Goal: Check status: Check status

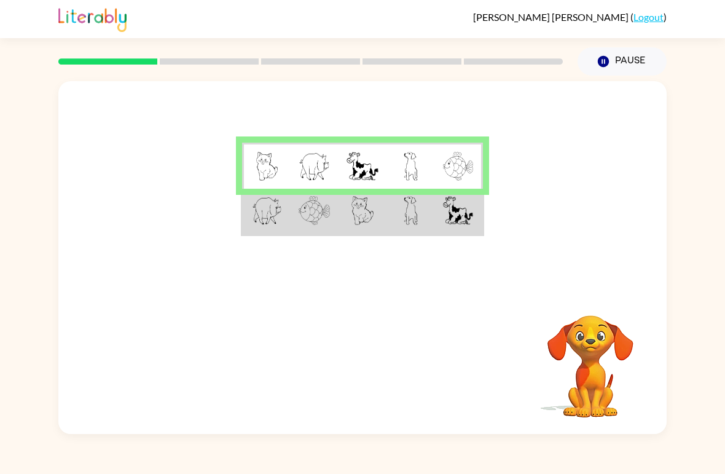
click at [288, 213] on td at bounding box center [266, 212] width 48 height 46
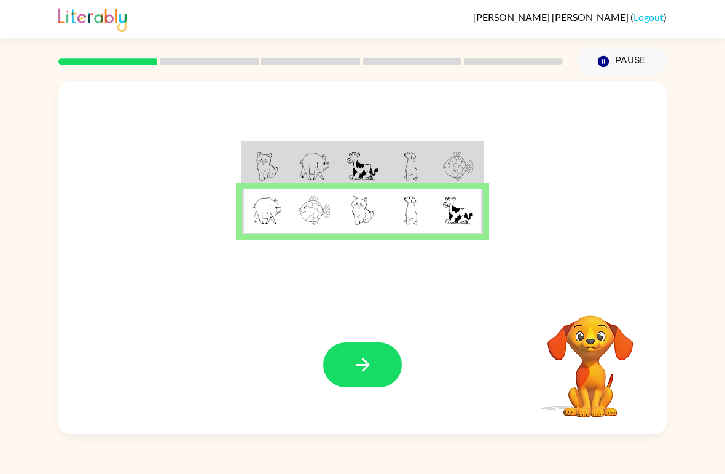
click at [362, 373] on icon "button" at bounding box center [363, 365] width 22 height 22
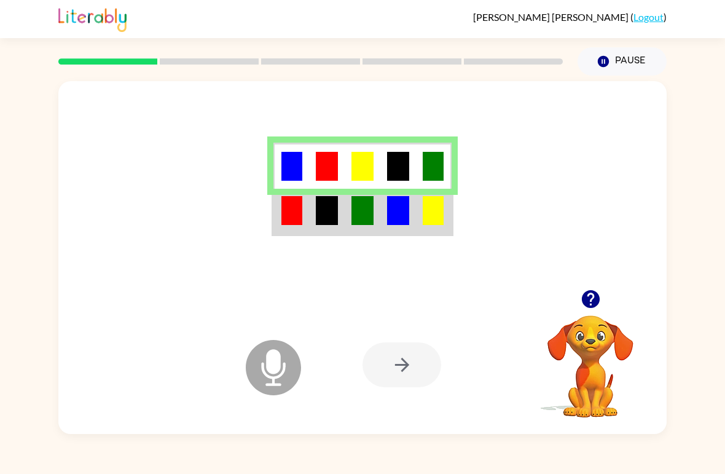
click at [321, 232] on td at bounding box center [327, 212] width 36 height 46
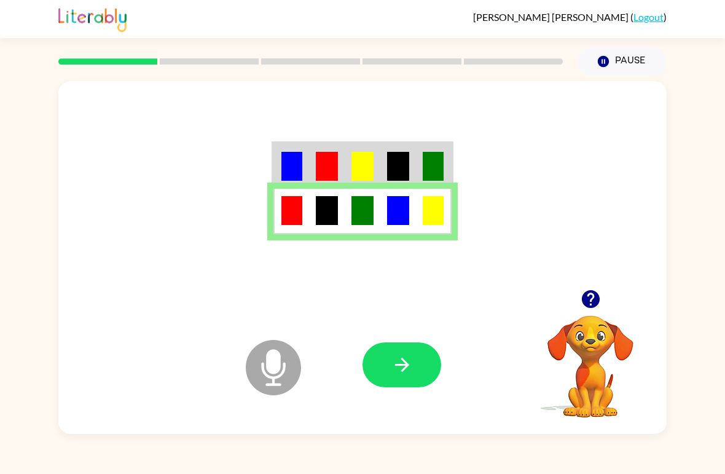
click at [393, 369] on icon "button" at bounding box center [402, 365] width 22 height 22
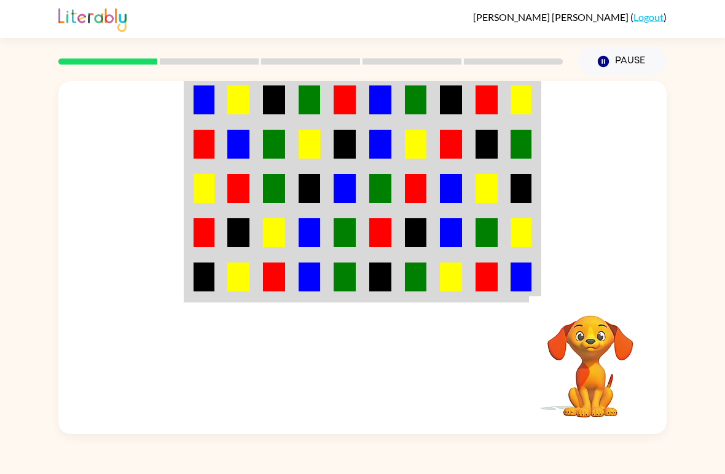
click at [211, 91] on img at bounding box center [204, 99] width 21 height 29
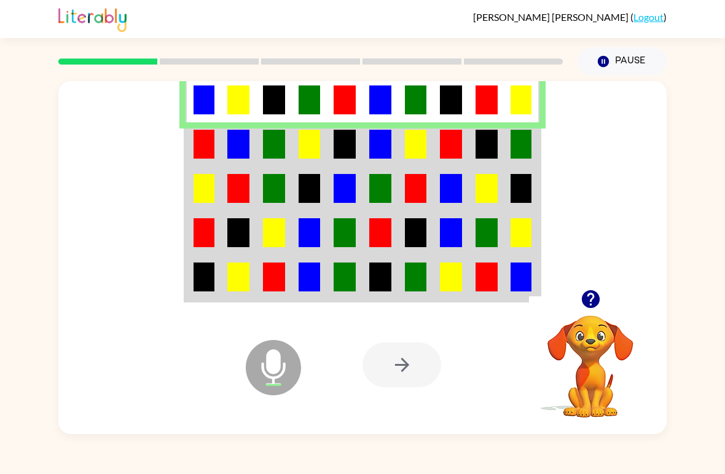
click at [217, 151] on td at bounding box center [204, 144] width 36 height 44
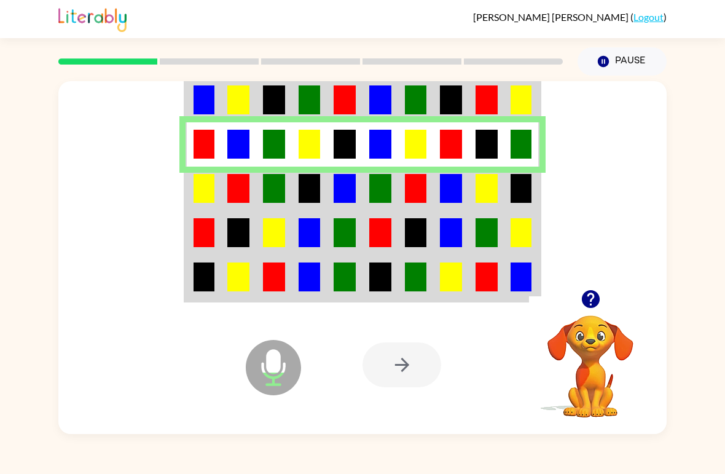
click at [222, 194] on td at bounding box center [239, 189] width 36 height 44
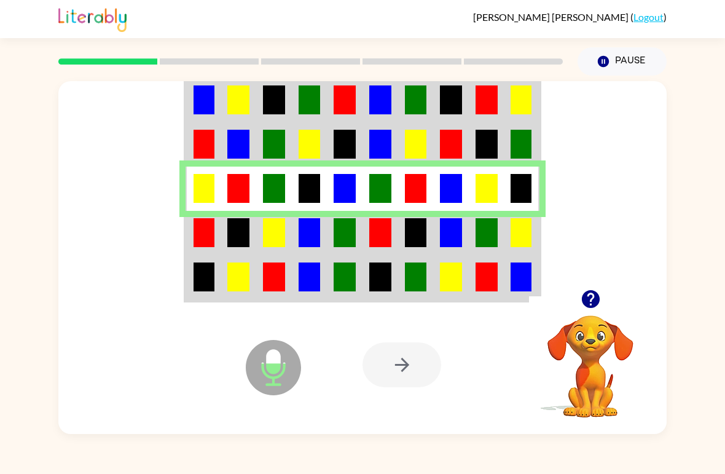
click at [203, 232] on img at bounding box center [204, 232] width 21 height 29
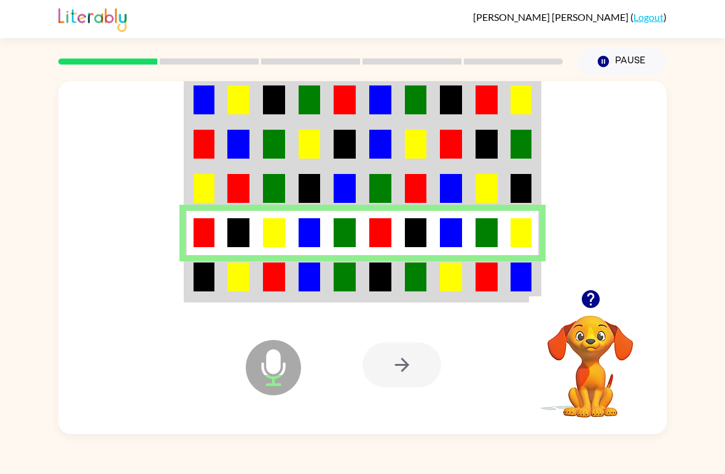
click at [203, 294] on td at bounding box center [204, 278] width 36 height 46
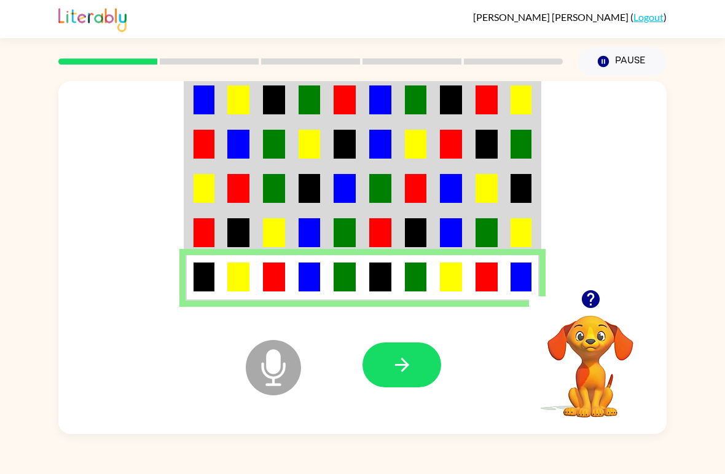
click at [387, 357] on button "button" at bounding box center [402, 364] width 79 height 45
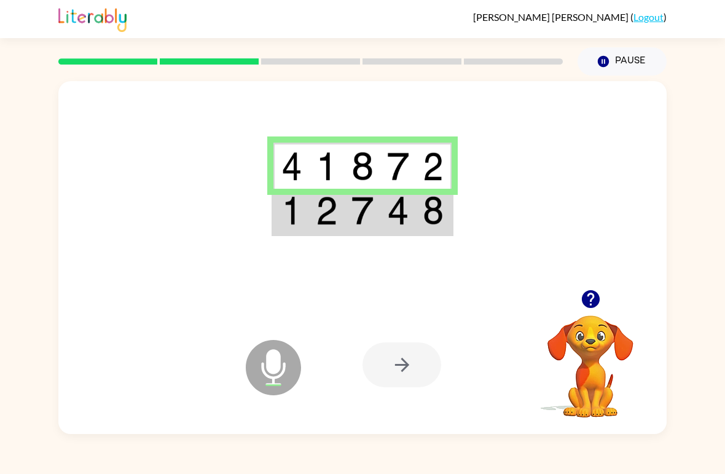
click at [339, 222] on td at bounding box center [327, 212] width 36 height 46
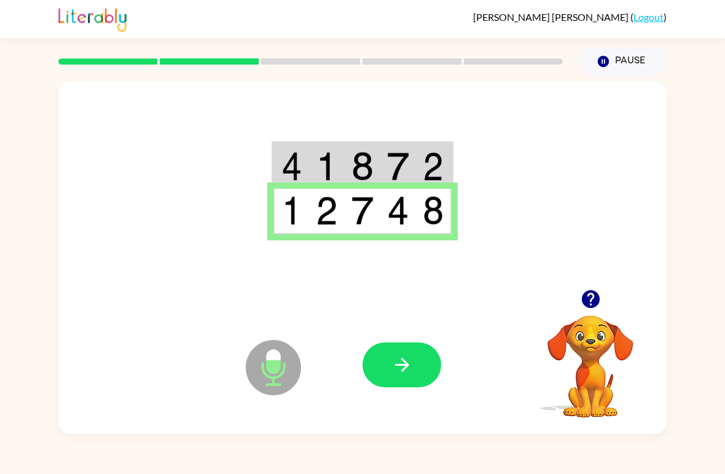
click at [415, 374] on button "button" at bounding box center [402, 364] width 79 height 45
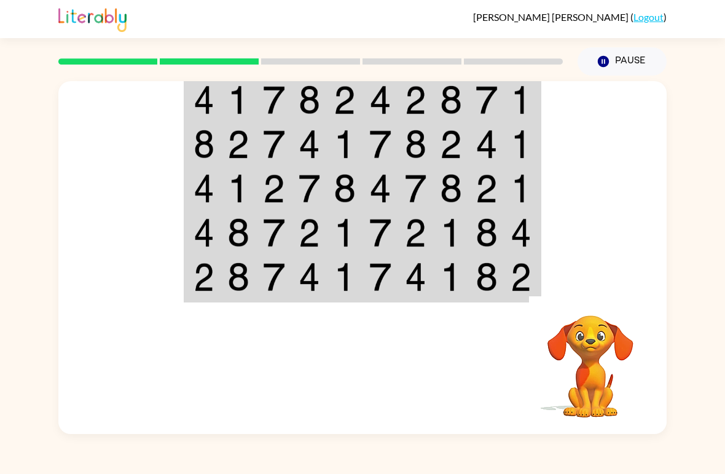
click at [31, 131] on div "Your browser must support playing .mp4 files to use Literably. Please try using…" at bounding box center [362, 255] width 725 height 358
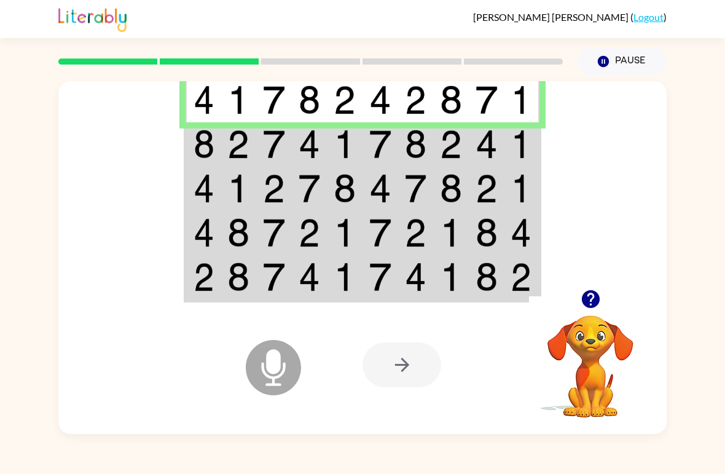
click at [194, 151] on img at bounding box center [204, 144] width 21 height 29
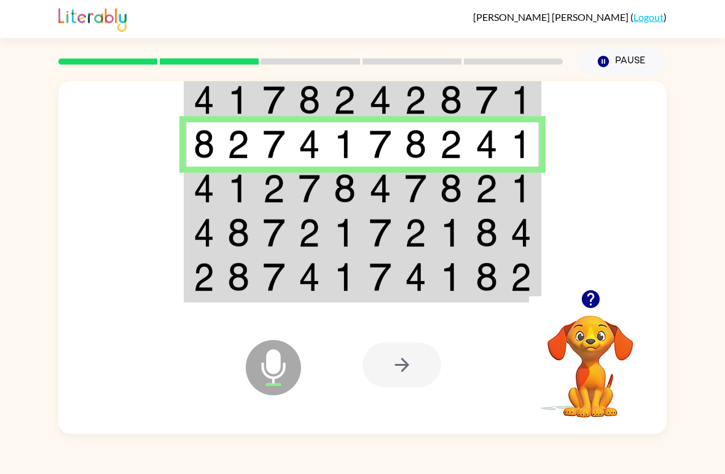
click at [191, 192] on td at bounding box center [204, 189] width 36 height 44
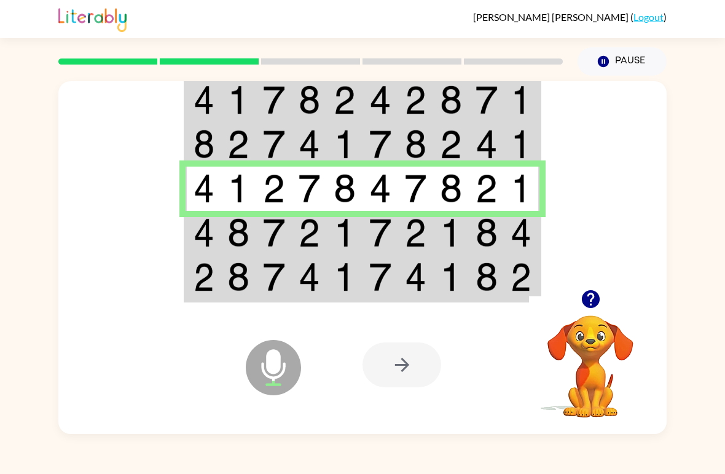
click at [213, 221] on img at bounding box center [204, 232] width 21 height 29
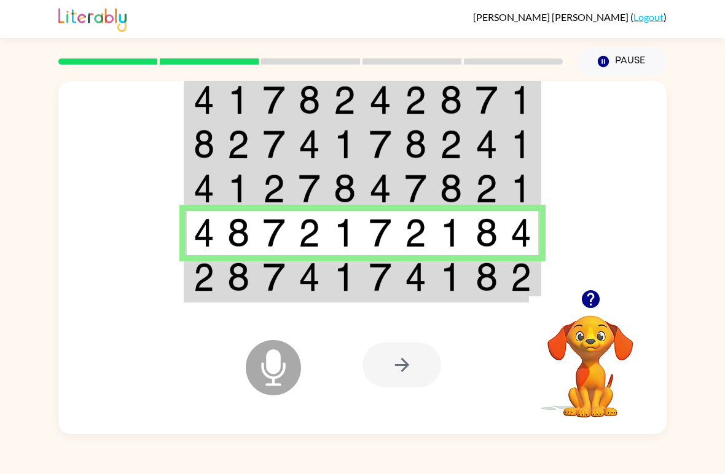
click at [208, 276] on img at bounding box center [204, 276] width 21 height 29
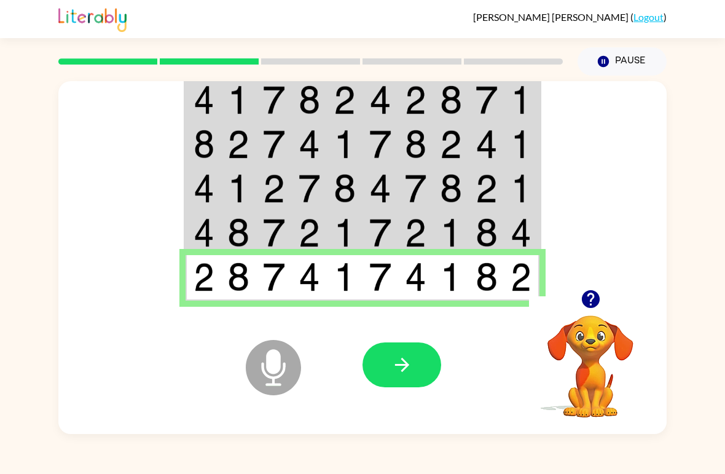
click at [403, 376] on button "button" at bounding box center [402, 364] width 79 height 45
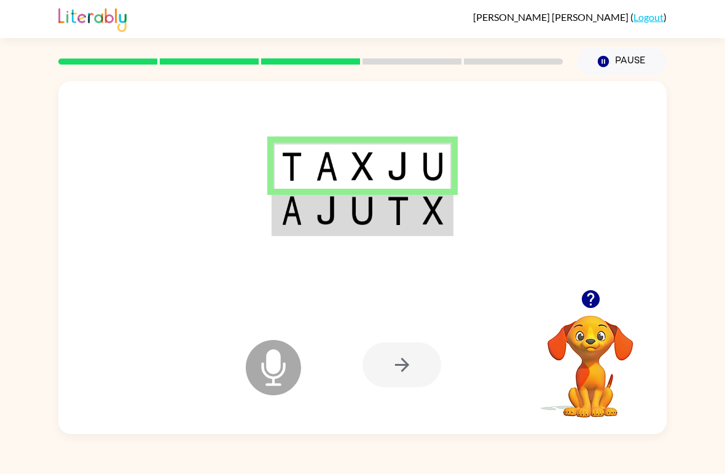
click at [299, 212] on img at bounding box center [291, 210] width 21 height 29
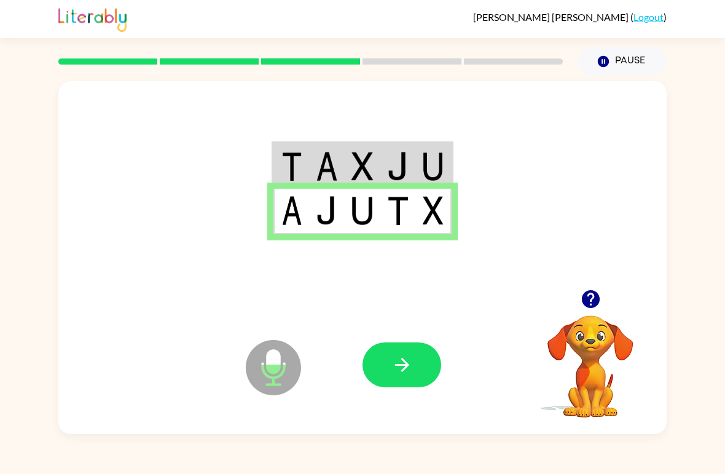
click at [413, 365] on button "button" at bounding box center [402, 364] width 79 height 45
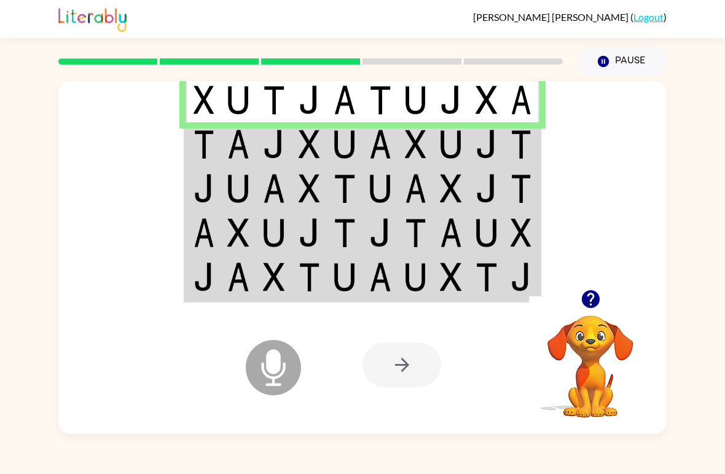
click at [203, 149] on img at bounding box center [204, 144] width 21 height 29
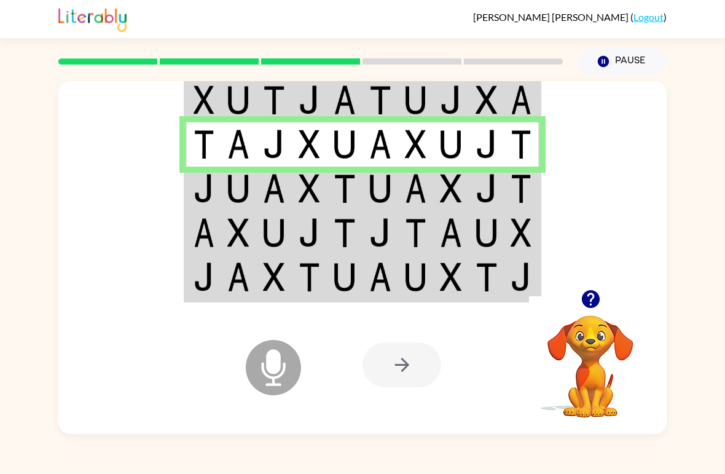
click at [206, 187] on img at bounding box center [204, 188] width 21 height 29
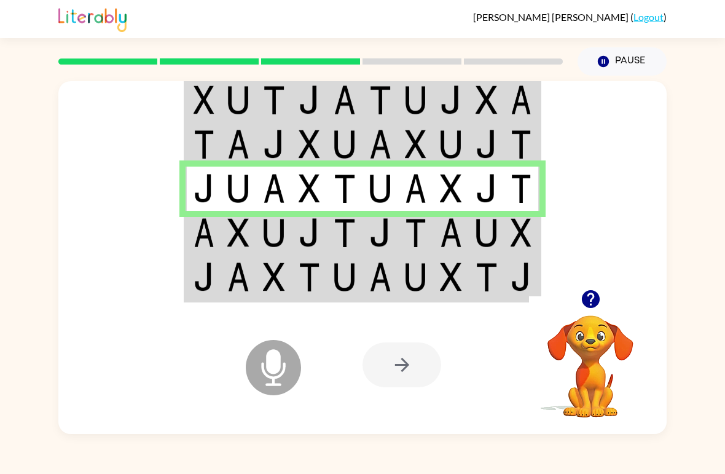
click at [218, 226] on td at bounding box center [204, 233] width 36 height 44
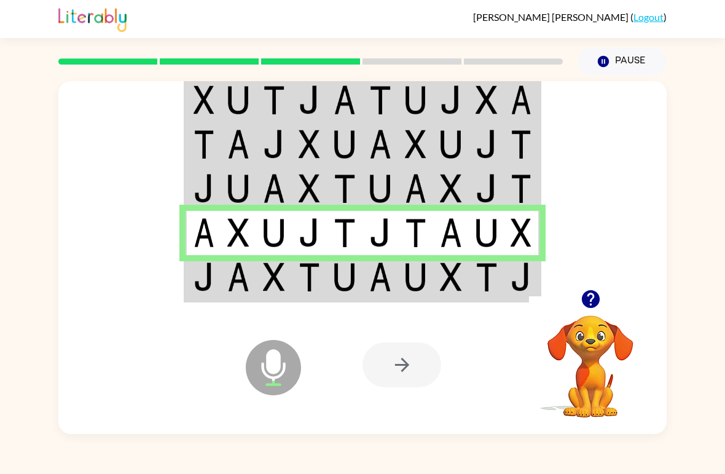
click at [208, 283] on img at bounding box center [204, 276] width 21 height 29
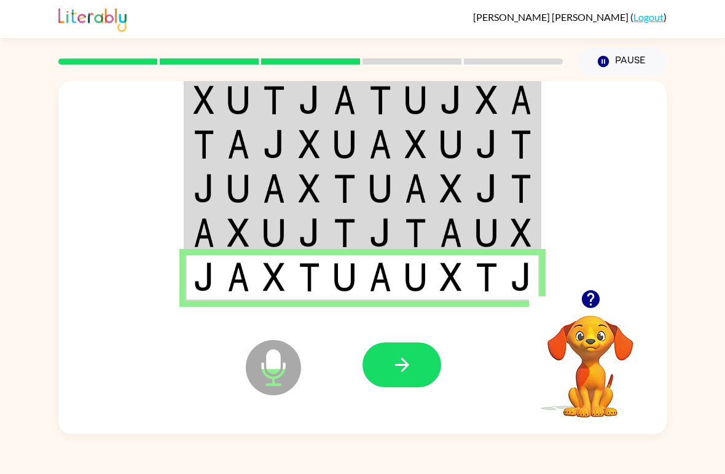
click at [399, 364] on icon "button" at bounding box center [402, 365] width 22 height 22
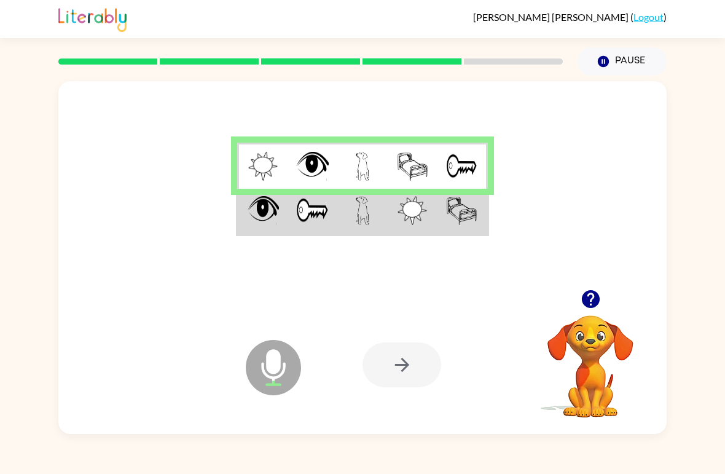
click at [262, 218] on img at bounding box center [264, 210] width 32 height 29
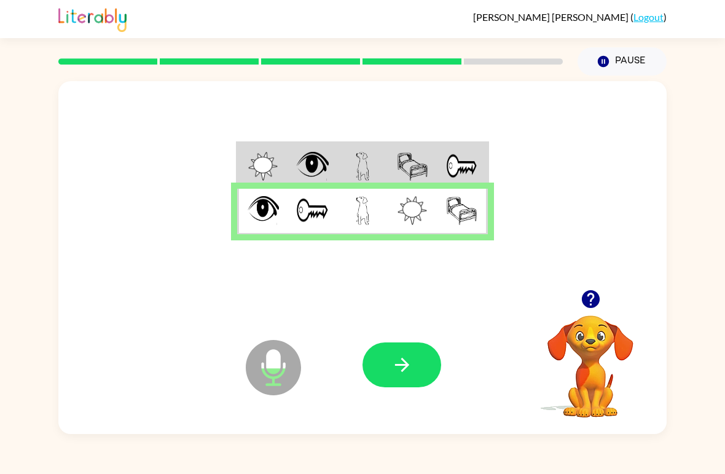
click at [411, 379] on button "button" at bounding box center [402, 364] width 79 height 45
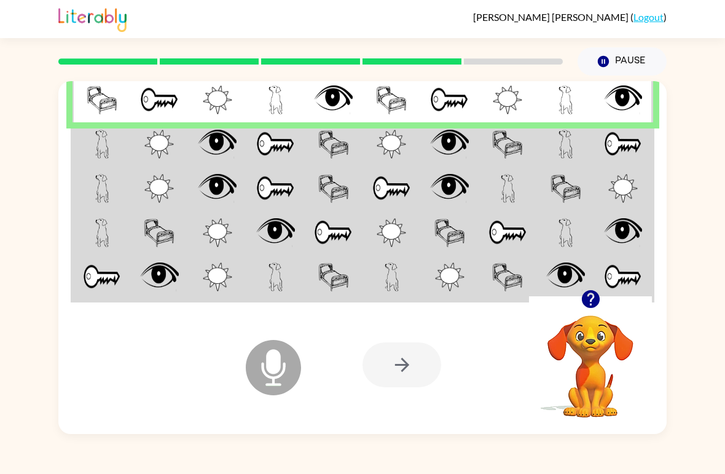
click at [108, 132] on img at bounding box center [102, 144] width 14 height 29
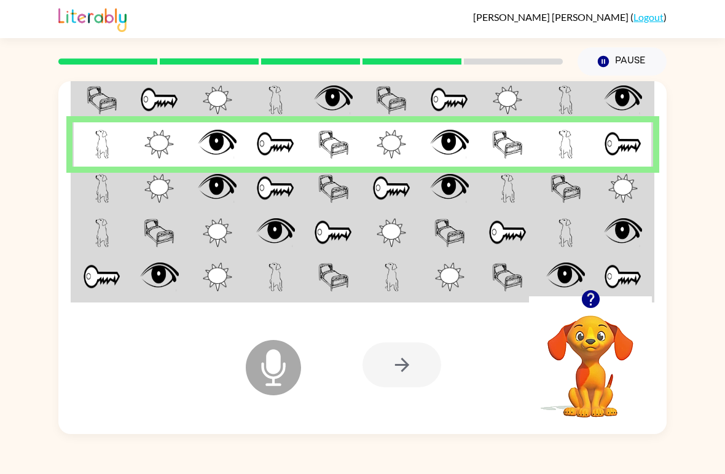
click at [117, 202] on td at bounding box center [102, 189] width 58 height 44
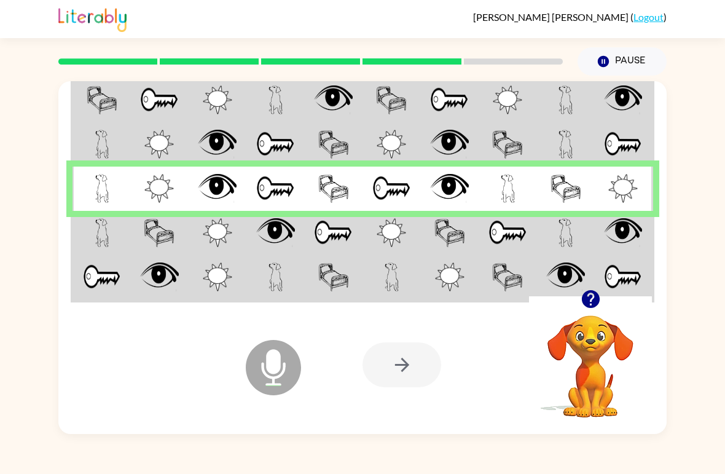
click at [103, 236] on img at bounding box center [102, 232] width 14 height 29
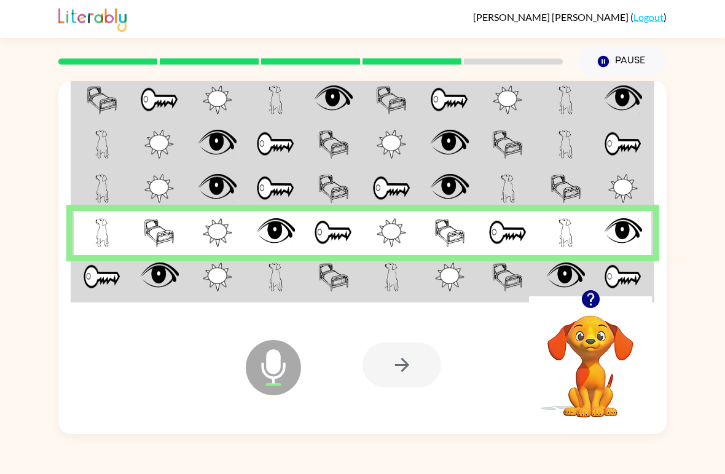
click at [90, 281] on img at bounding box center [102, 276] width 38 height 29
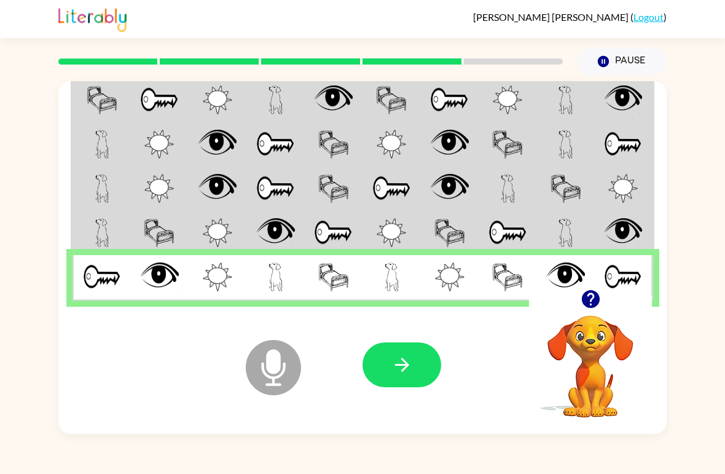
click at [418, 369] on button "button" at bounding box center [402, 364] width 79 height 45
